Goal: Task Accomplishment & Management: Manage account settings

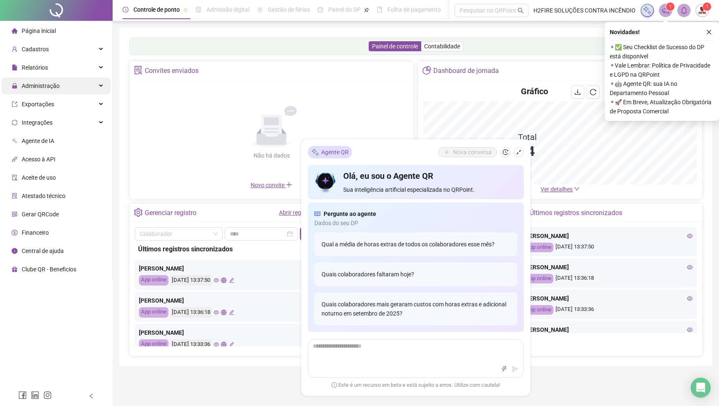
click at [63, 92] on div "Administração" at bounding box center [56, 86] width 109 height 17
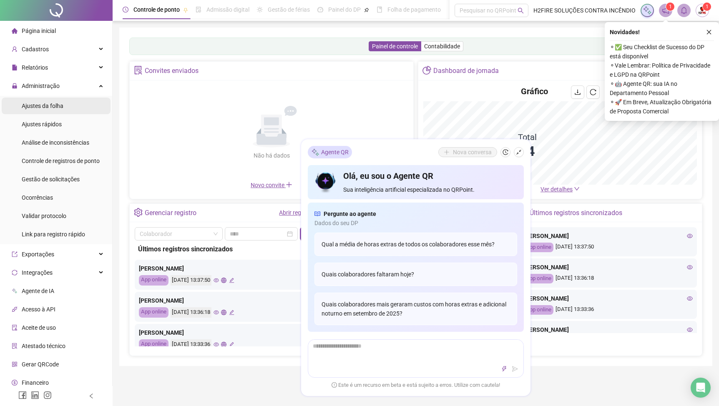
click at [68, 108] on li "Ajustes da folha" at bounding box center [56, 106] width 109 height 17
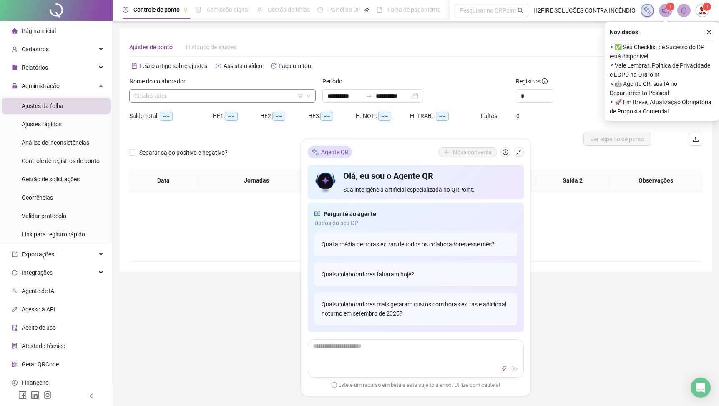
type input "**********"
click at [231, 93] on input "search" at bounding box center [218, 96] width 169 height 13
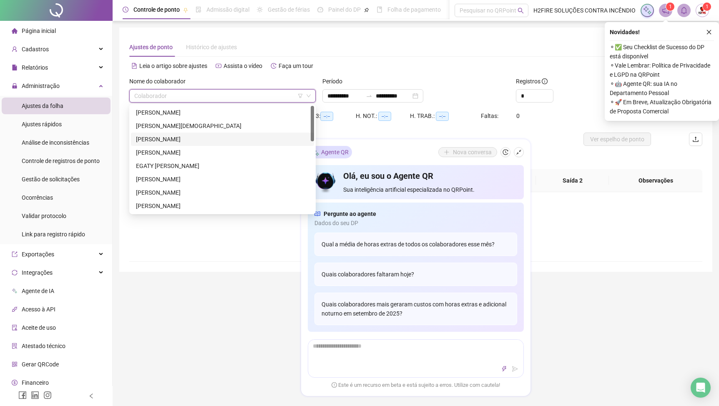
click at [184, 142] on div "[PERSON_NAME]" at bounding box center [222, 139] width 173 height 9
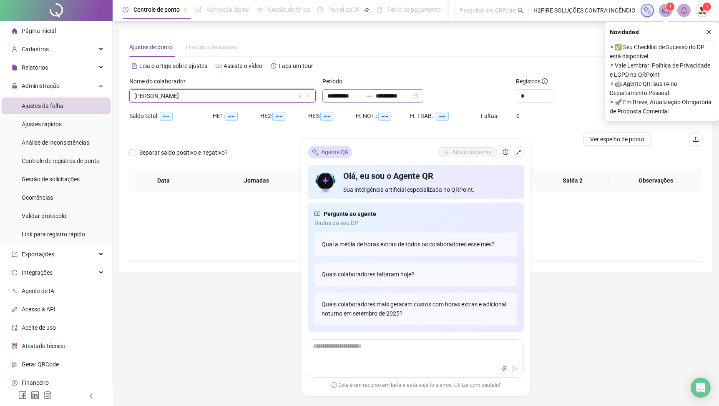
click at [424, 98] on div "**********" at bounding box center [373, 95] width 101 height 13
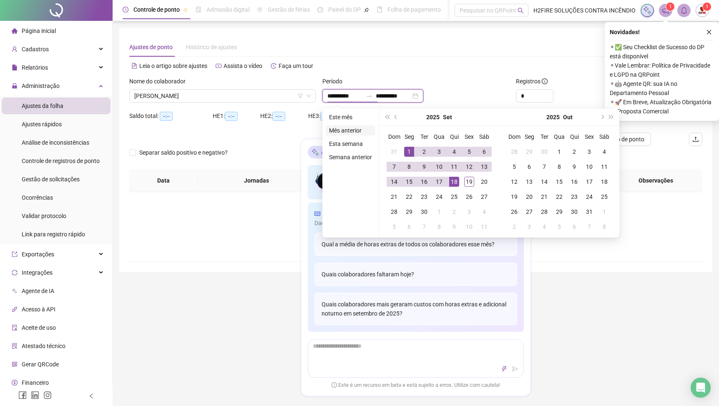
type input "**********"
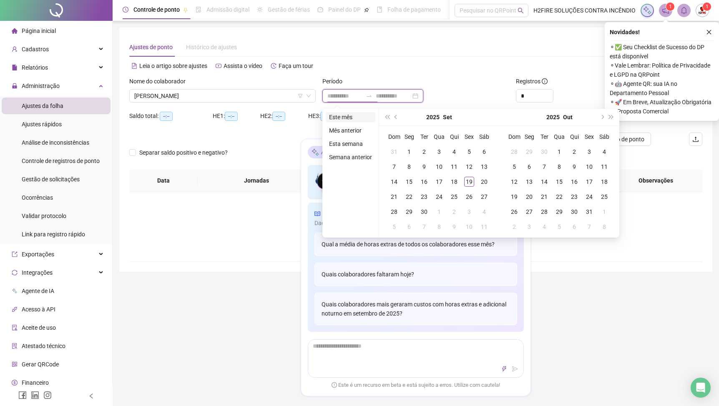
type input "**********"
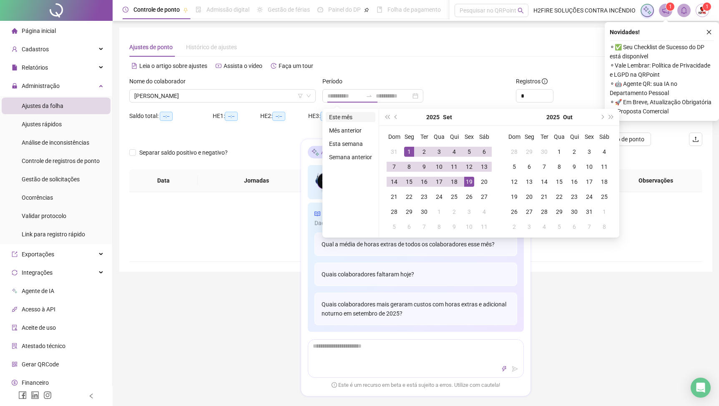
click at [349, 122] on li "Este mês" at bounding box center [351, 117] width 50 height 10
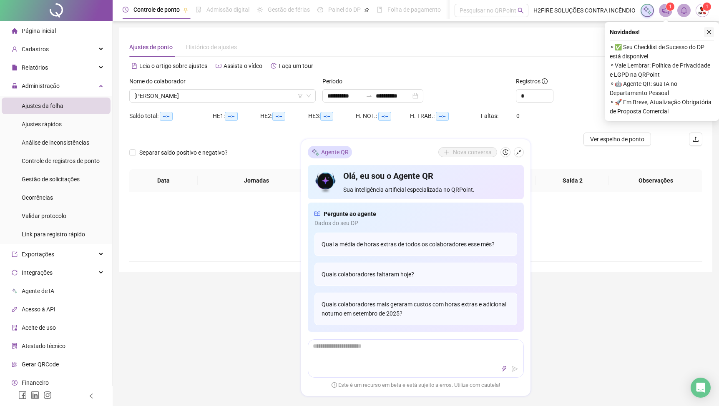
click at [710, 29] on button "button" at bounding box center [709, 32] width 10 height 10
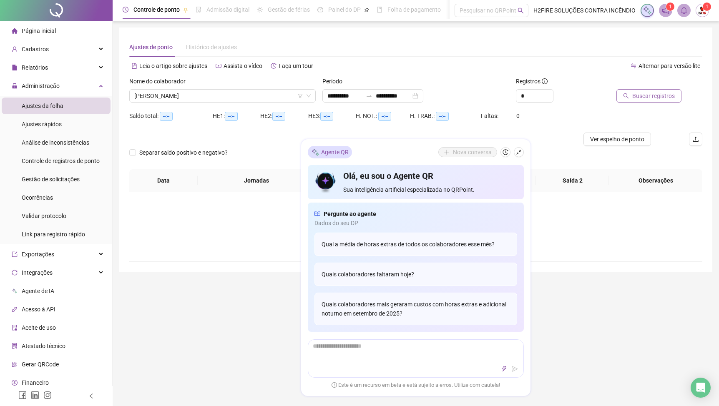
click at [670, 99] on span "Buscar registros" at bounding box center [654, 95] width 43 height 9
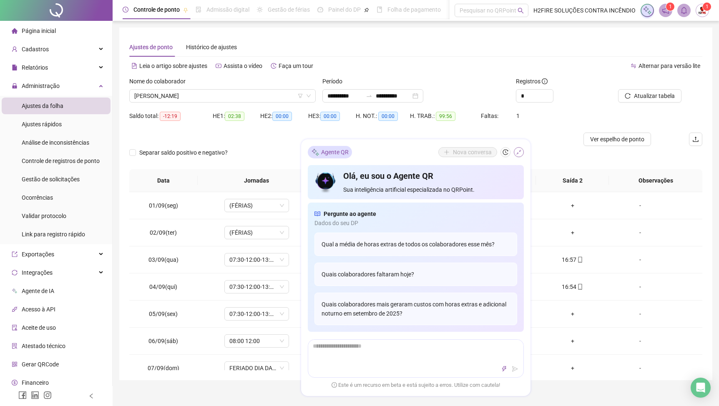
click at [518, 150] on icon "shrink" at bounding box center [519, 152] width 6 height 6
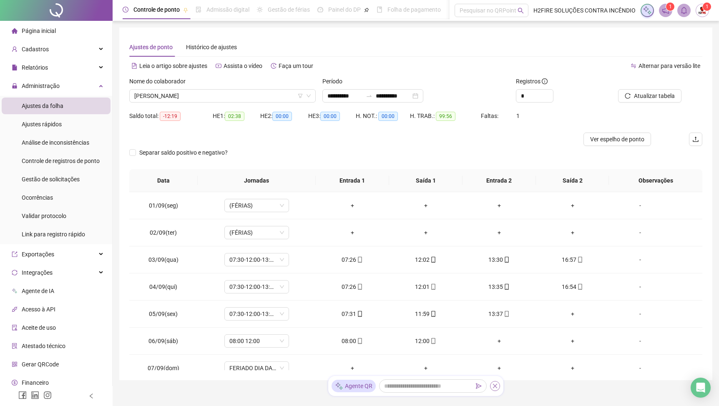
click at [498, 385] on button "button" at bounding box center [495, 386] width 10 height 10
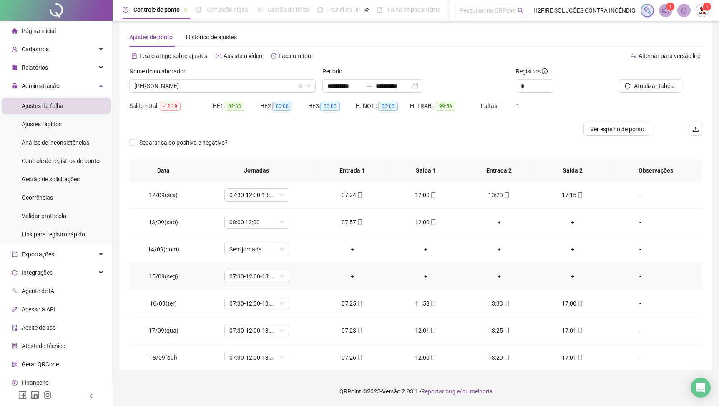
scroll to position [295, 0]
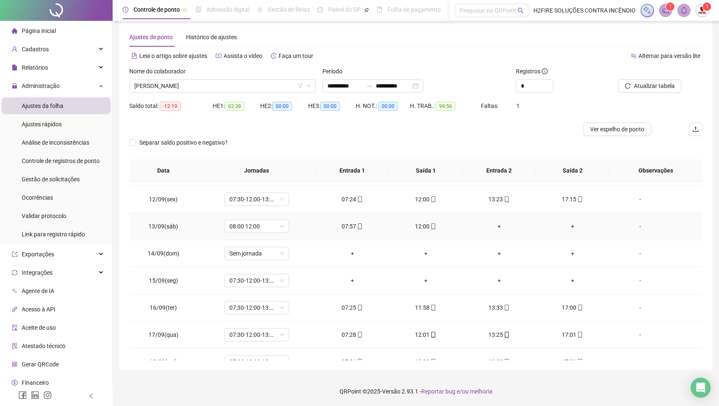
click at [435, 222] on td "12:00" at bounding box center [425, 226] width 73 height 27
click at [435, 227] on icon "mobile" at bounding box center [434, 227] width 6 height 6
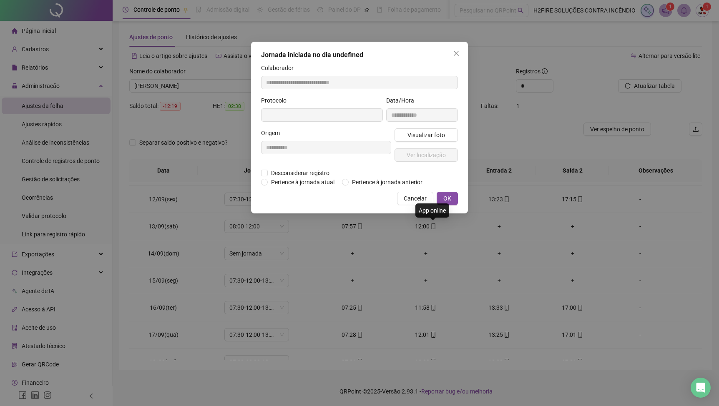
type input "**********"
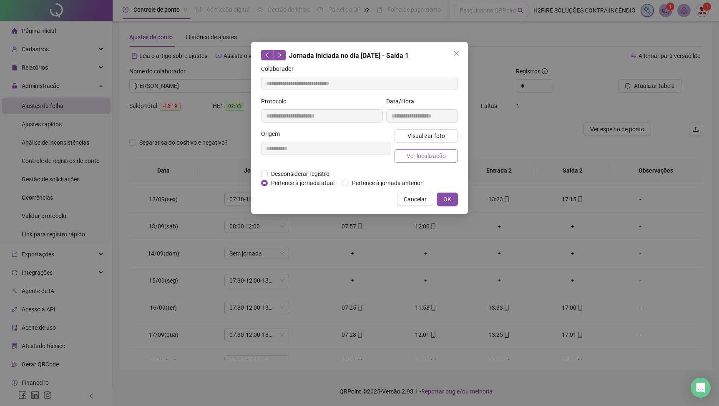
click at [426, 160] on button "Ver localização" at bounding box center [426, 155] width 63 height 13
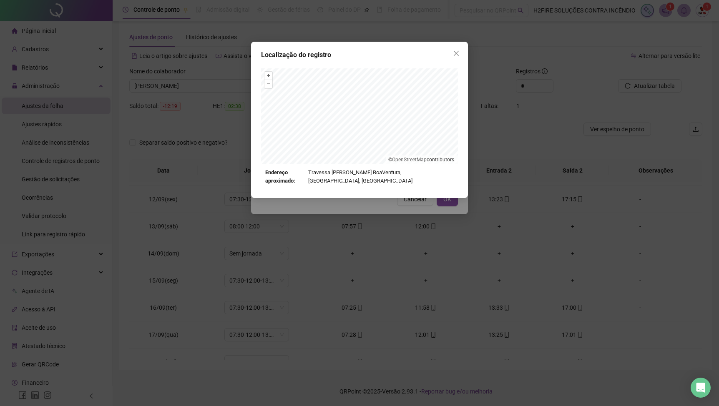
click at [355, 211] on div "Localização do registro + – ⇧ › © OpenStreetMap contributors. Endereço aproxima…" at bounding box center [359, 203] width 719 height 406
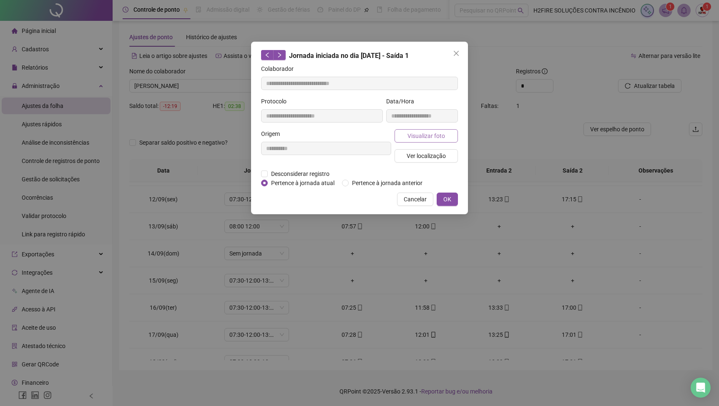
click at [416, 133] on span "Visualizar foto" at bounding box center [427, 135] width 38 height 9
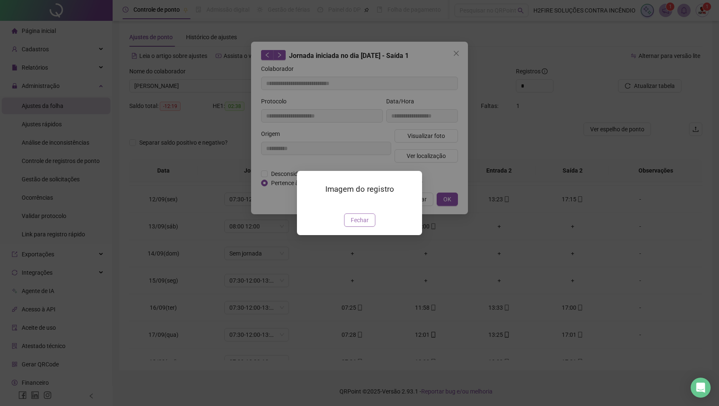
click at [356, 225] on span "Fechar" at bounding box center [360, 220] width 18 height 9
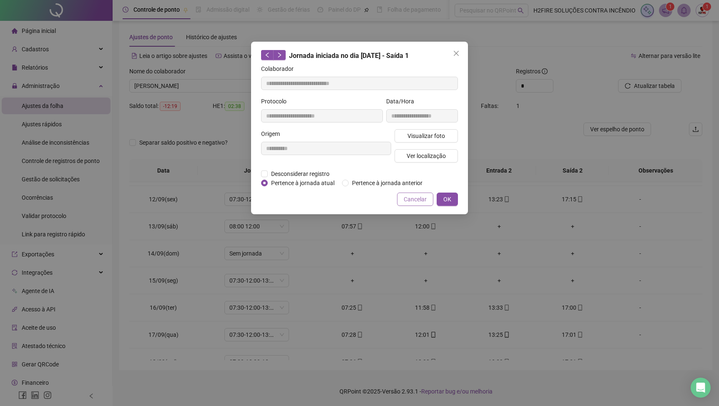
click at [410, 204] on span "Cancelar" at bounding box center [415, 199] width 23 height 9
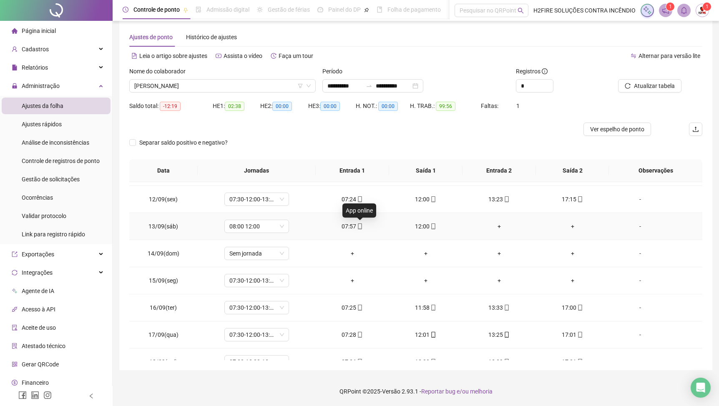
click at [361, 225] on icon "mobile" at bounding box center [360, 227] width 6 height 6
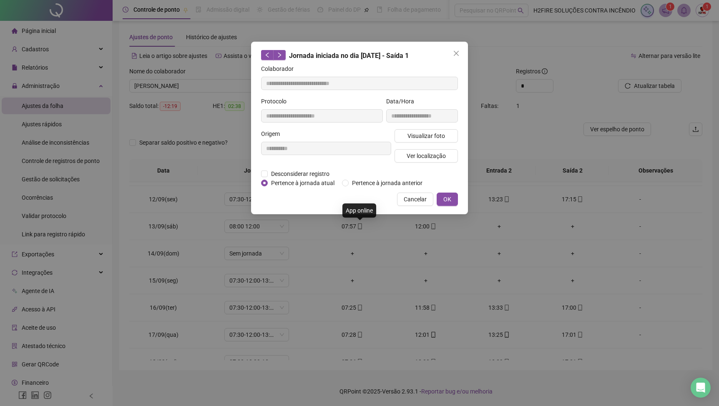
type input "**********"
click at [438, 159] on span "Ver localização" at bounding box center [426, 155] width 39 height 9
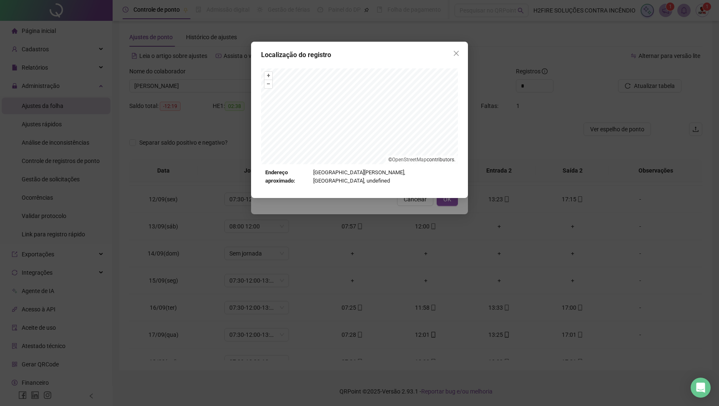
click at [416, 208] on div "Localização do registro + – ⇧ › © OpenStreetMap contributors. Endereço aproxima…" at bounding box center [359, 203] width 719 height 406
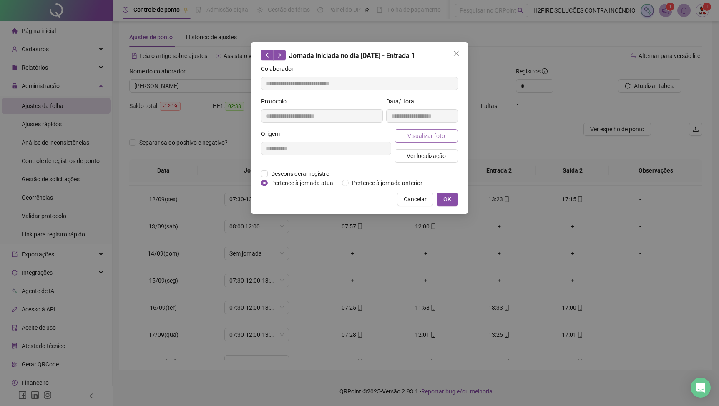
click at [421, 140] on button "Visualizar foto" at bounding box center [426, 135] width 63 height 13
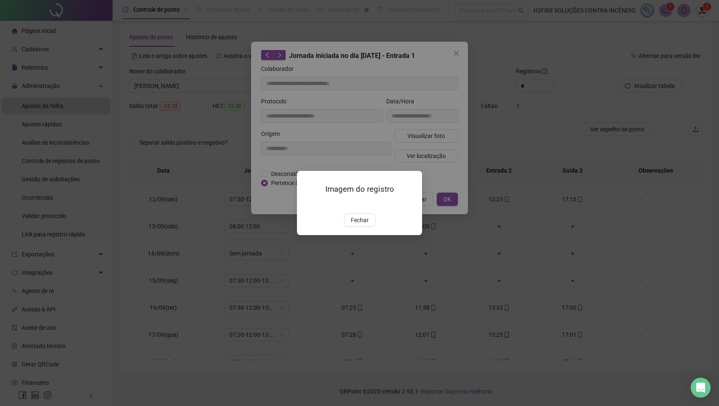
click at [307, 204] on img at bounding box center [307, 204] width 0 height 0
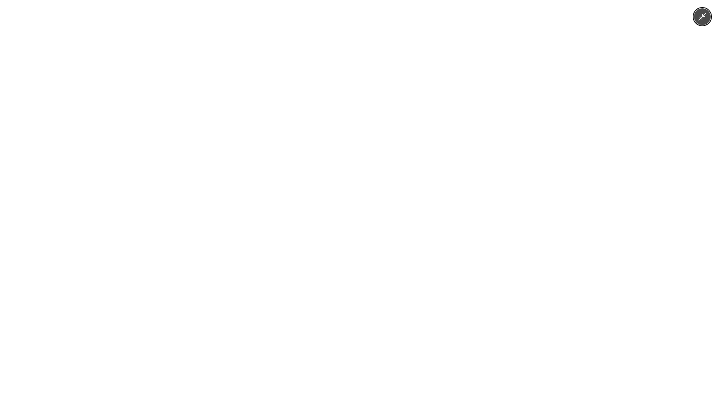
click at [356, 219] on img at bounding box center [359, 203] width 305 height 406
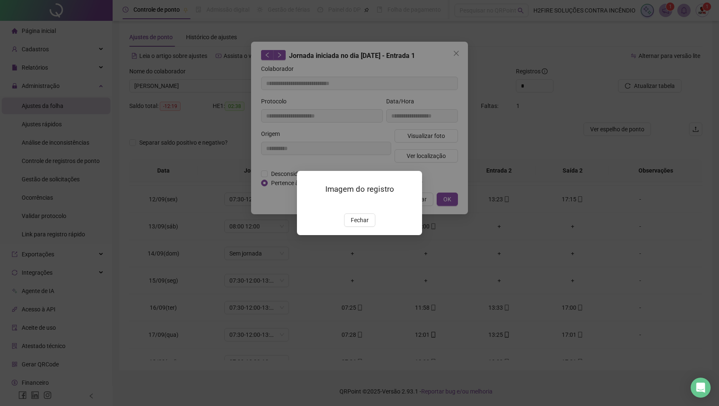
click at [447, 154] on div "Imagem do registro Fechar" at bounding box center [359, 203] width 719 height 406
click at [433, 202] on div "Imagem do registro Fechar" at bounding box center [359, 203] width 719 height 406
click at [370, 227] on button "Fechar" at bounding box center [359, 220] width 31 height 13
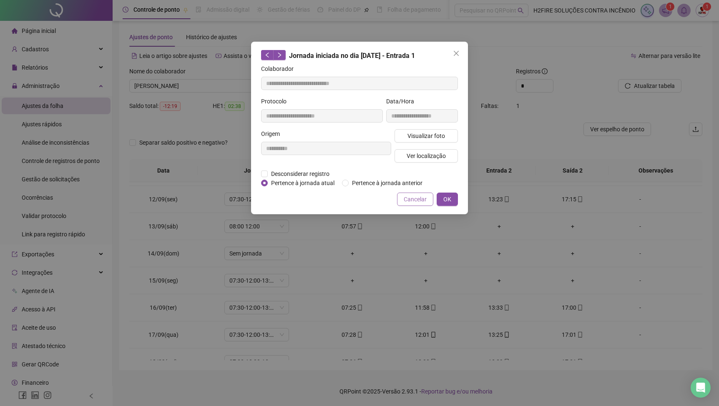
click at [408, 204] on span "Cancelar" at bounding box center [415, 199] width 23 height 9
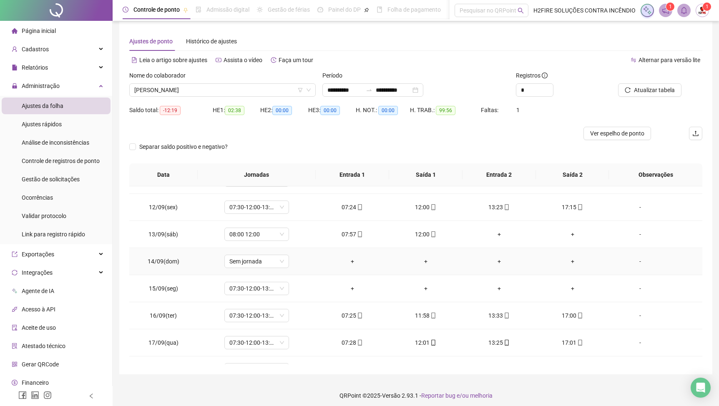
scroll to position [279, 0]
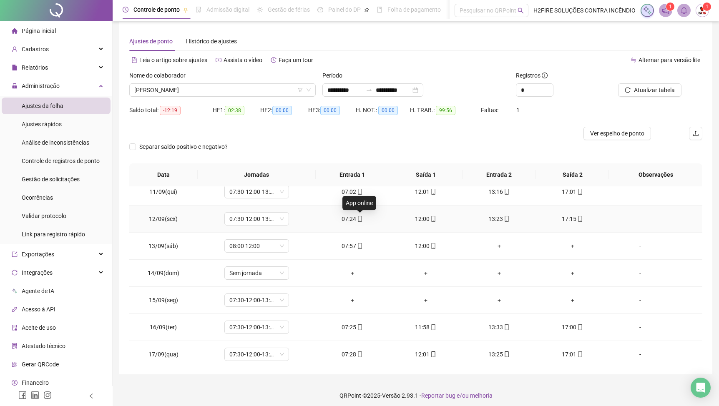
click at [361, 221] on icon "mobile" at bounding box center [360, 219] width 4 height 6
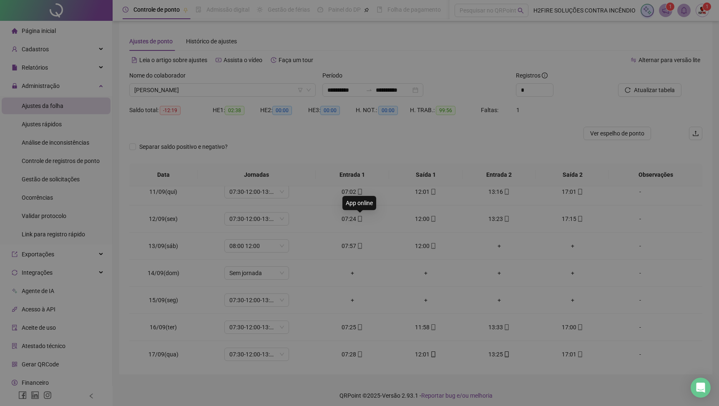
type input "**********"
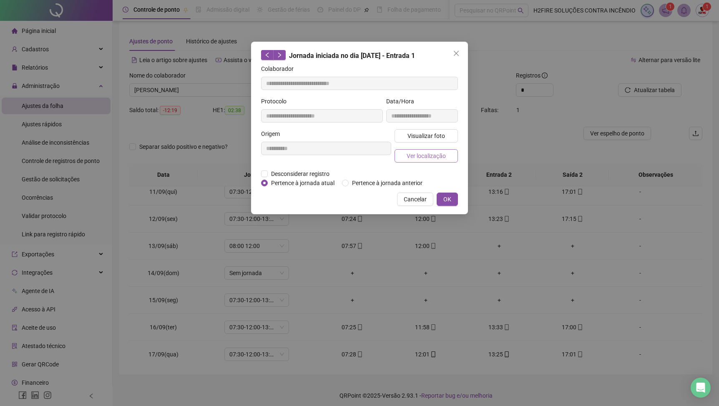
click at [431, 159] on span "Ver localização" at bounding box center [426, 155] width 39 height 9
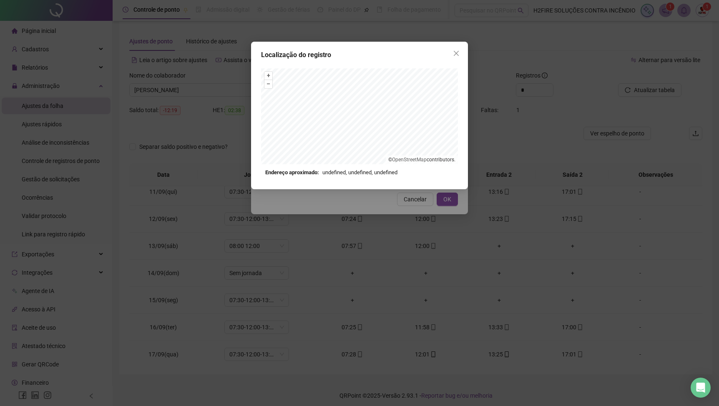
click at [365, 217] on div "Localização do registro + – ⇧ › © OpenStreetMap contributors. Endereço aproxima…" at bounding box center [359, 203] width 719 height 406
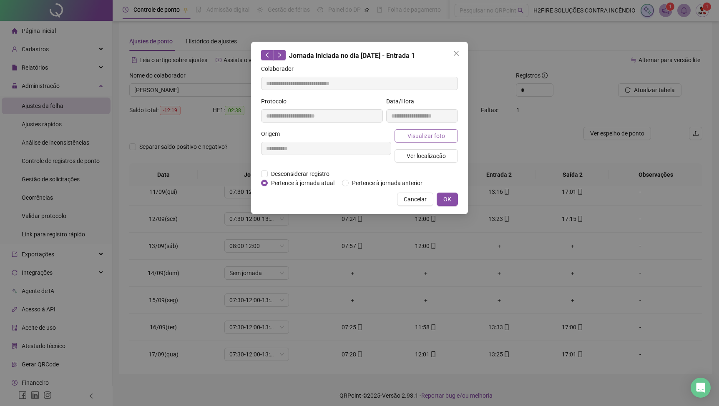
click at [418, 139] on span "Visualizar foto" at bounding box center [427, 135] width 38 height 9
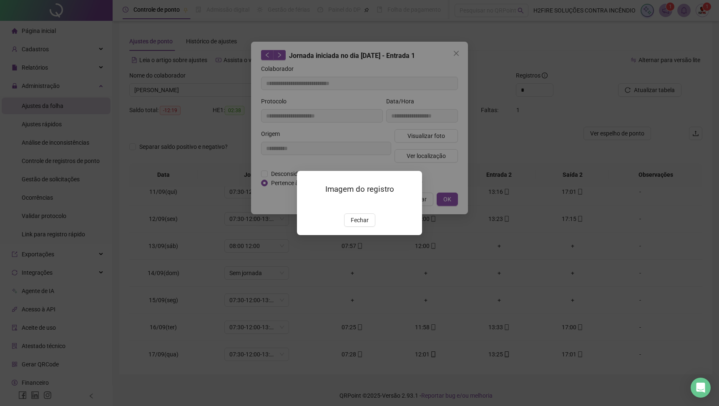
click at [365, 235] on div "Imagem do registro Fechar" at bounding box center [359, 203] width 125 height 64
click at [367, 225] on span "Fechar" at bounding box center [360, 220] width 18 height 9
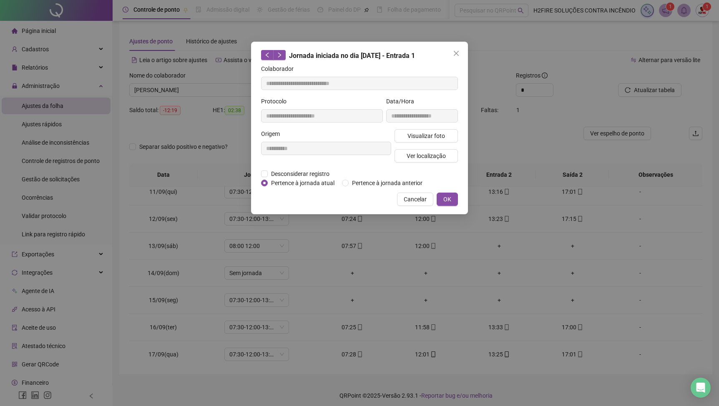
click at [397, 214] on div "**********" at bounding box center [359, 128] width 217 height 173
click at [410, 204] on span "Cancelar" at bounding box center [415, 199] width 23 height 9
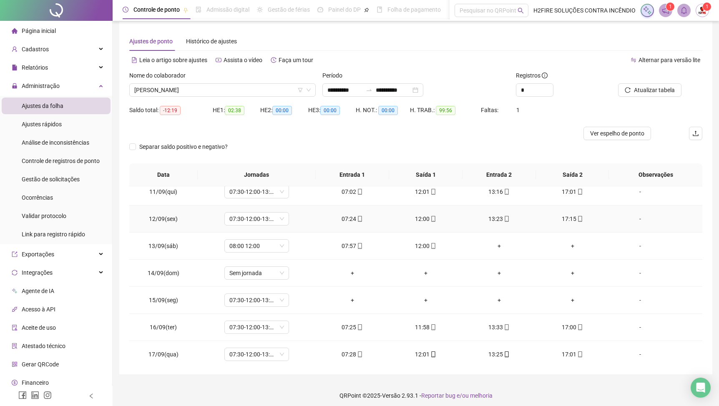
click at [430, 217] on div "12:00" at bounding box center [426, 218] width 60 height 9
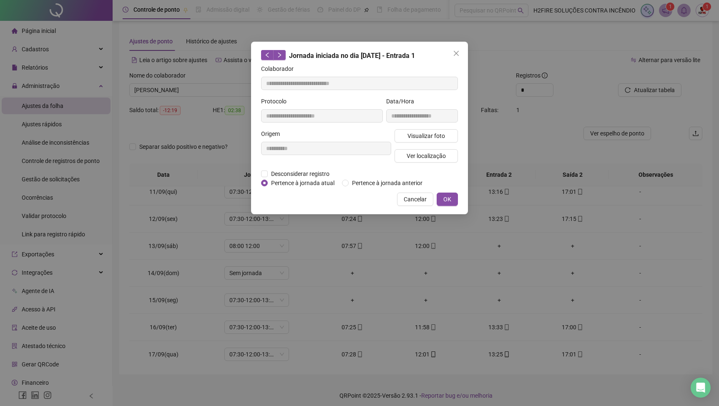
type input "**********"
click at [431, 142] on button "Visualizar foto" at bounding box center [426, 135] width 63 height 13
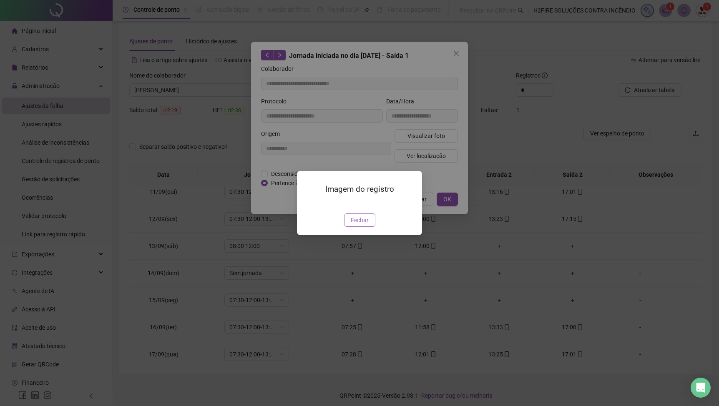
click at [368, 221] on span "Fechar" at bounding box center [360, 220] width 18 height 9
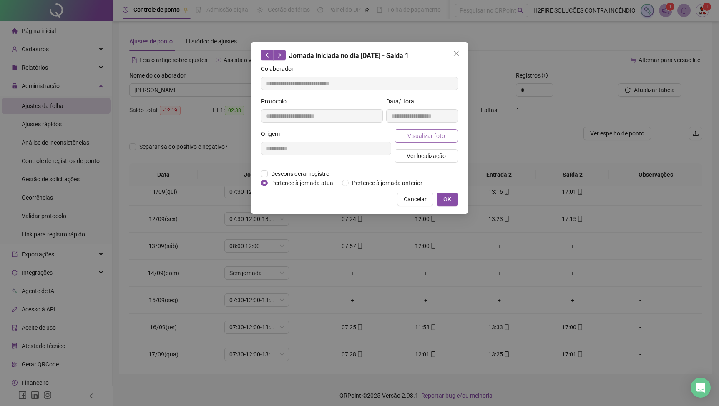
click at [441, 135] on span "Visualizar foto" at bounding box center [427, 135] width 38 height 9
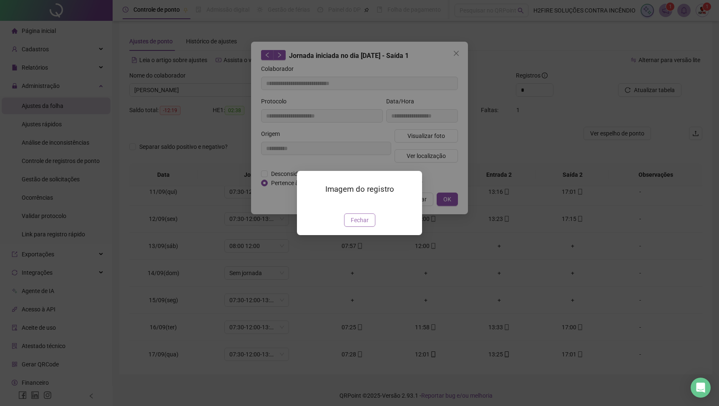
click at [363, 225] on span "Fechar" at bounding box center [360, 220] width 18 height 9
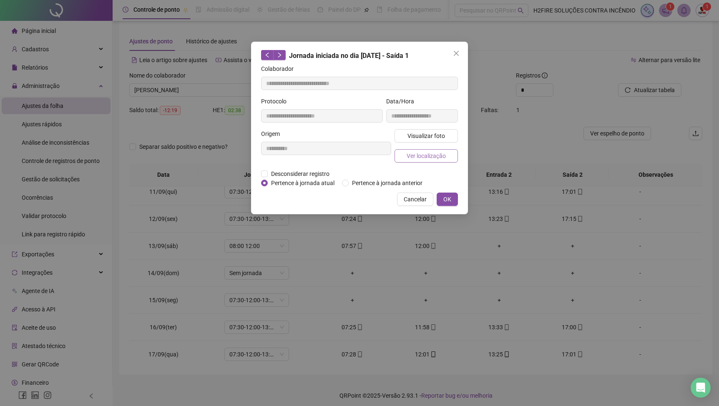
click at [424, 157] on span "Ver localização" at bounding box center [426, 155] width 39 height 9
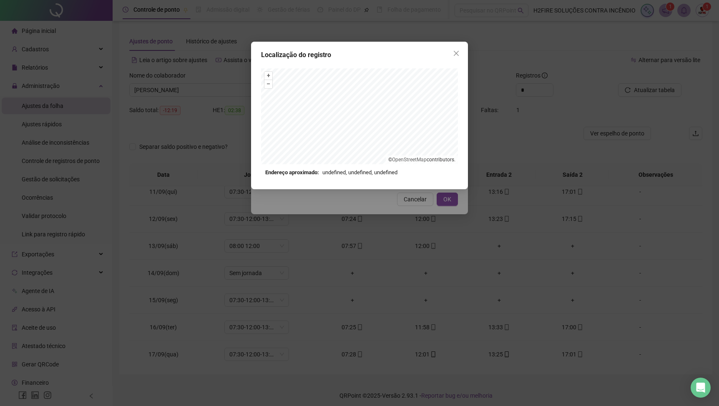
click at [373, 207] on div "Localização do registro + – ⇧ › © OpenStreetMap contributors. Endereço aproxima…" at bounding box center [359, 203] width 719 height 406
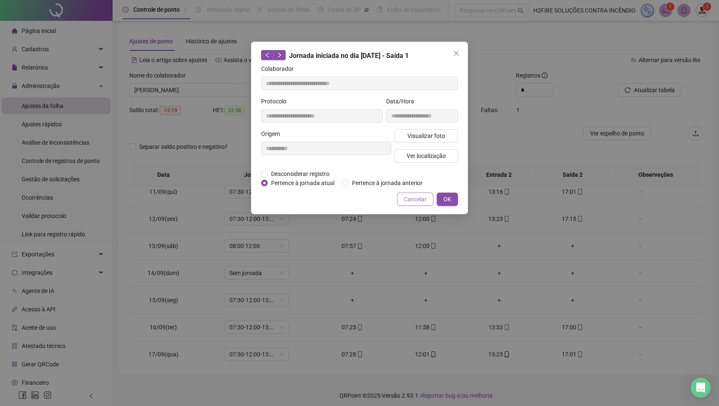
click at [406, 204] on span "Cancelar" at bounding box center [415, 199] width 23 height 9
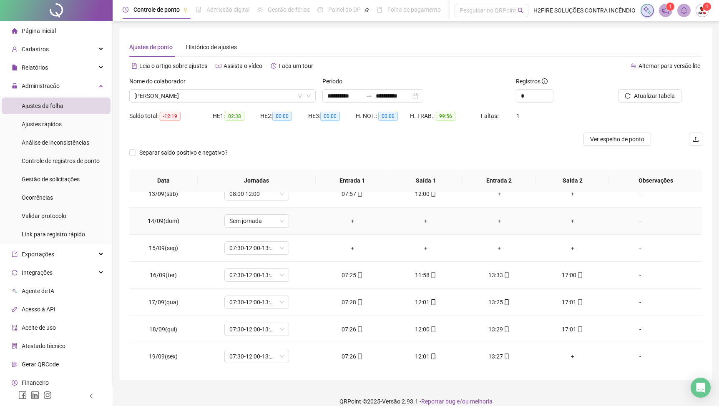
scroll to position [10, 0]
